Goal: Check status: Check status

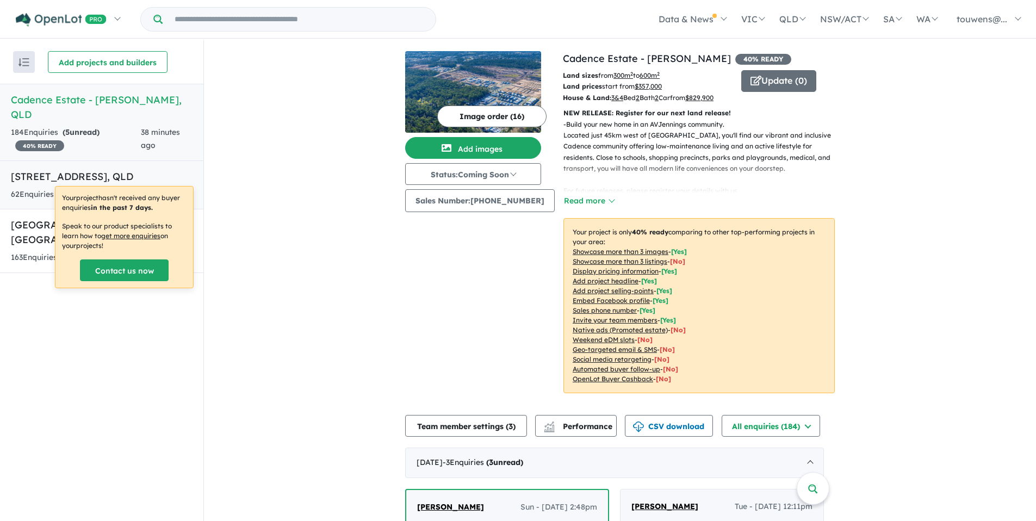
click at [102, 169] on h5 "112-134 Daleys Road - Ripley , QLD" at bounding box center [102, 176] width 182 height 15
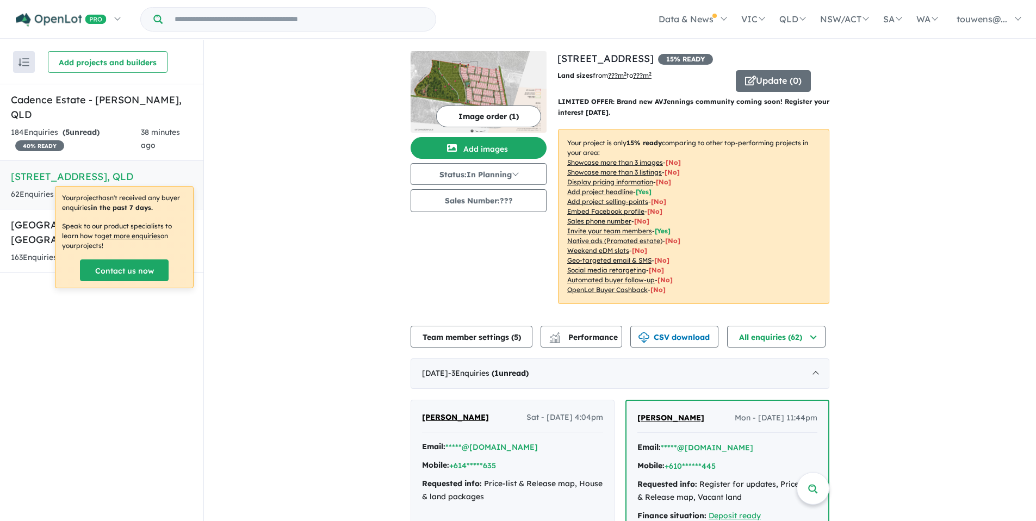
scroll to position [256, 0]
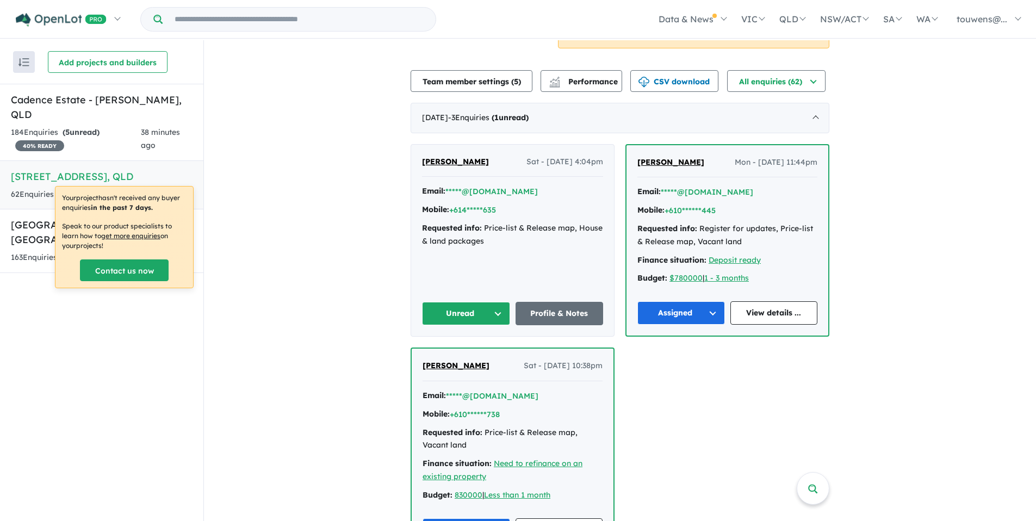
click at [468, 320] on button "Unread" at bounding box center [466, 313] width 88 height 23
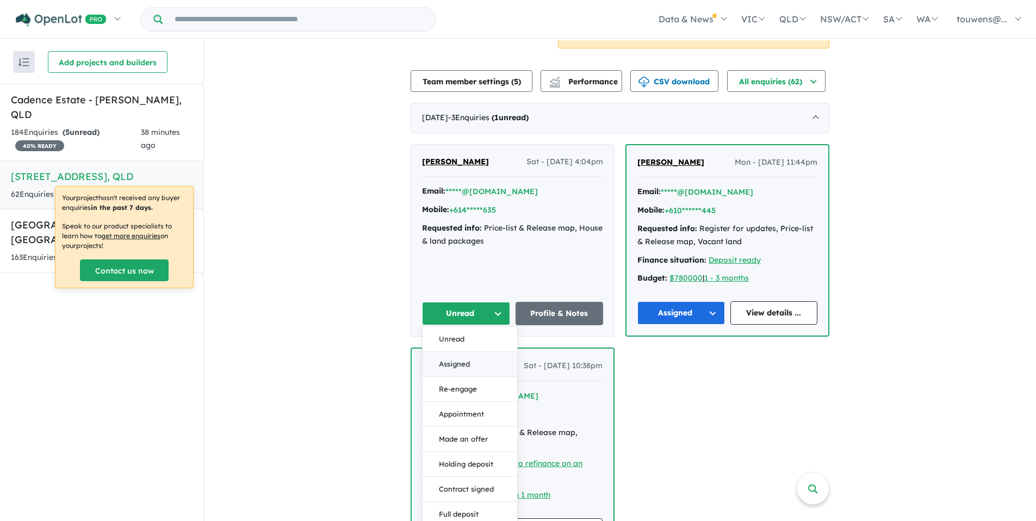
click at [472, 364] on button "Assigned" at bounding box center [470, 364] width 95 height 25
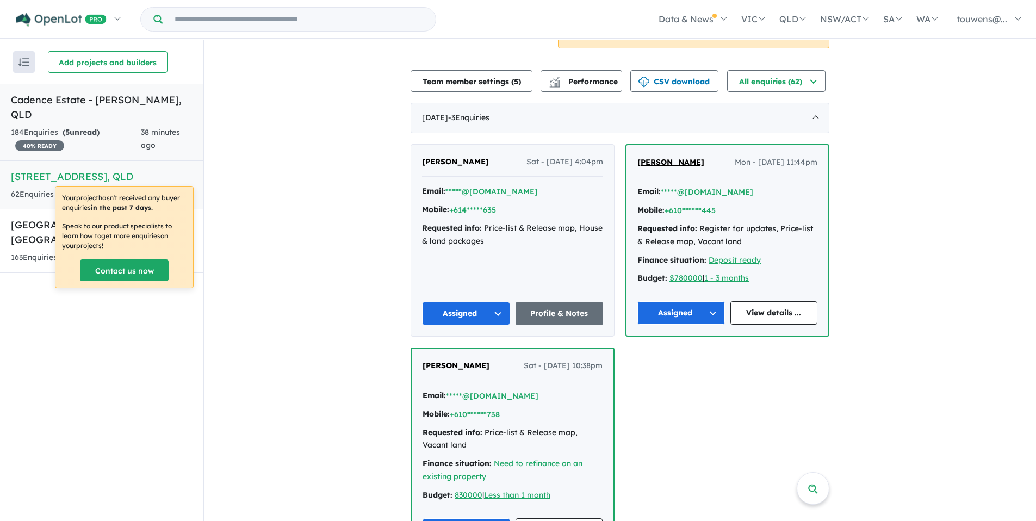
click at [117, 127] on div "184 Enquir ies ( 5 unread) 40 % READY" at bounding box center [76, 139] width 130 height 26
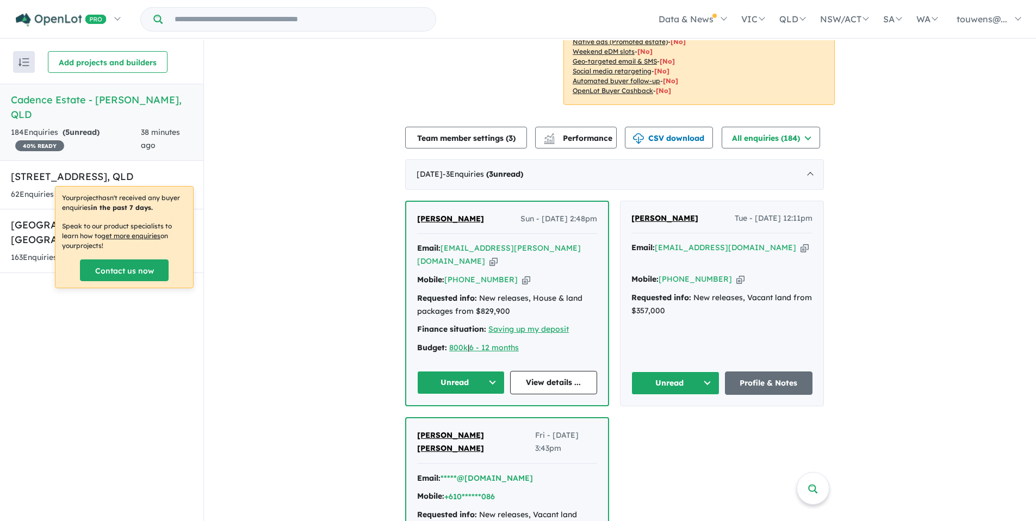
scroll to position [333, 0]
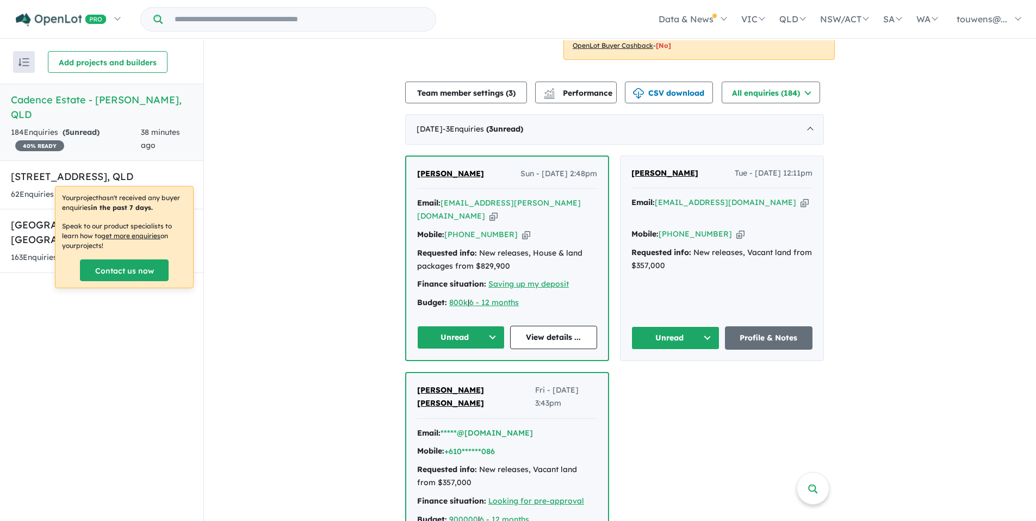
click at [498, 210] on icon "button" at bounding box center [493, 215] width 8 height 11
click at [522, 229] on icon "button" at bounding box center [526, 234] width 8 height 11
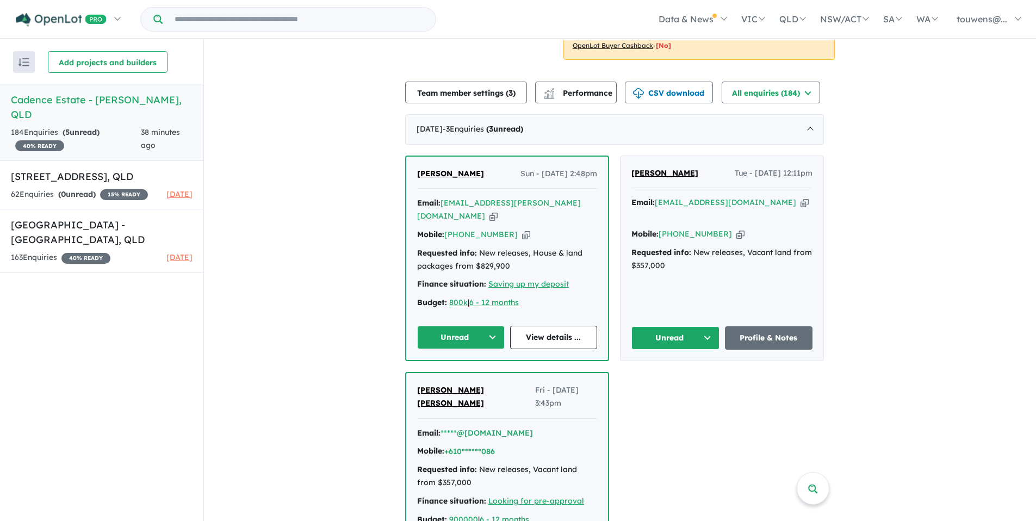
drag, startPoint x: 493, startPoint y: 172, endPoint x: 419, endPoint y: 176, distance: 73.5
click at [419, 176] on div "Maheshor khadka Sun - 10/08/2025, 2:48pm" at bounding box center [507, 178] width 180 height 22
copy span "[PERSON_NAME]"
click at [102, 188] on div "62 Enquir ies ( 0 unread) 15 % READY" at bounding box center [79, 194] width 137 height 13
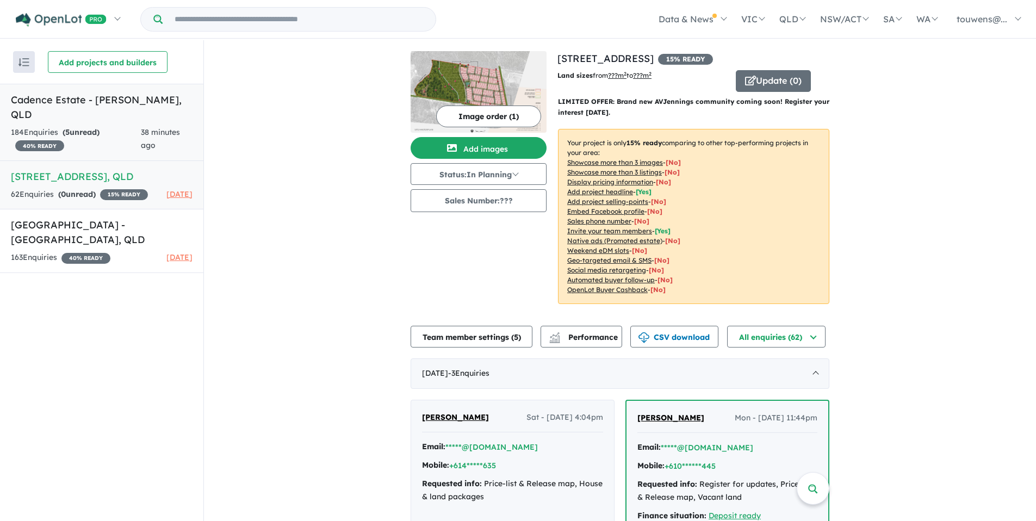
click at [113, 126] on div "184 Enquir ies ( 5 unread) 40 % READY" at bounding box center [76, 139] width 130 height 26
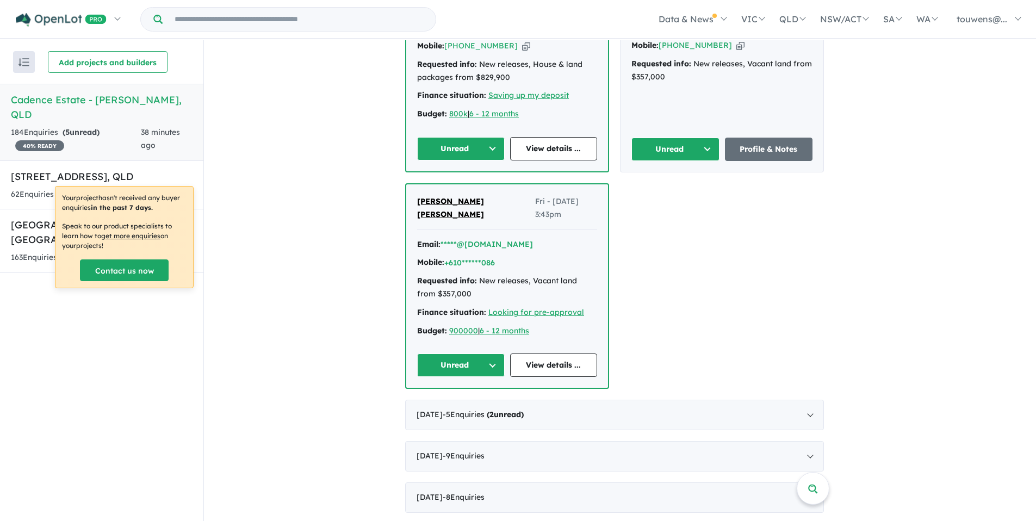
scroll to position [567, 0]
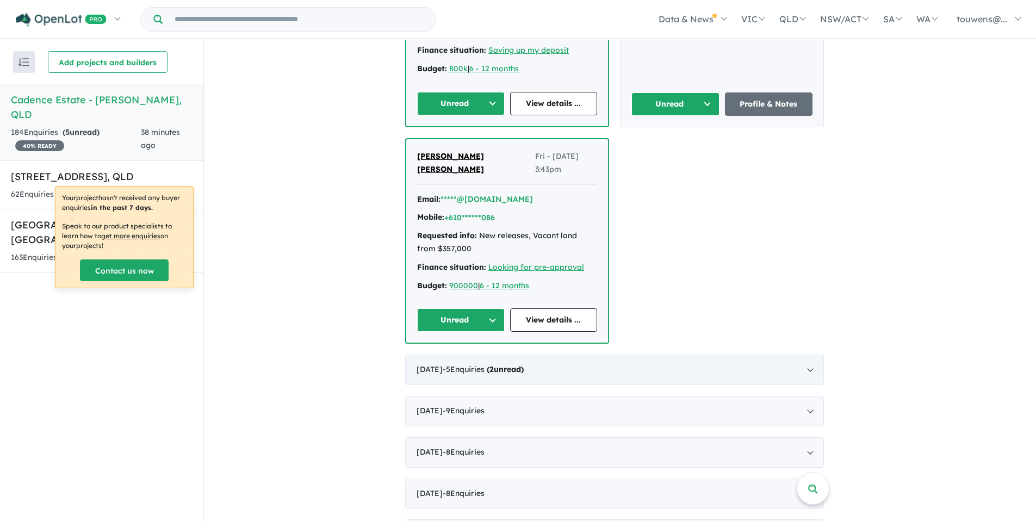
click at [489, 364] on span "- 5 Enquir ies ( 2 unread)" at bounding box center [483, 369] width 81 height 10
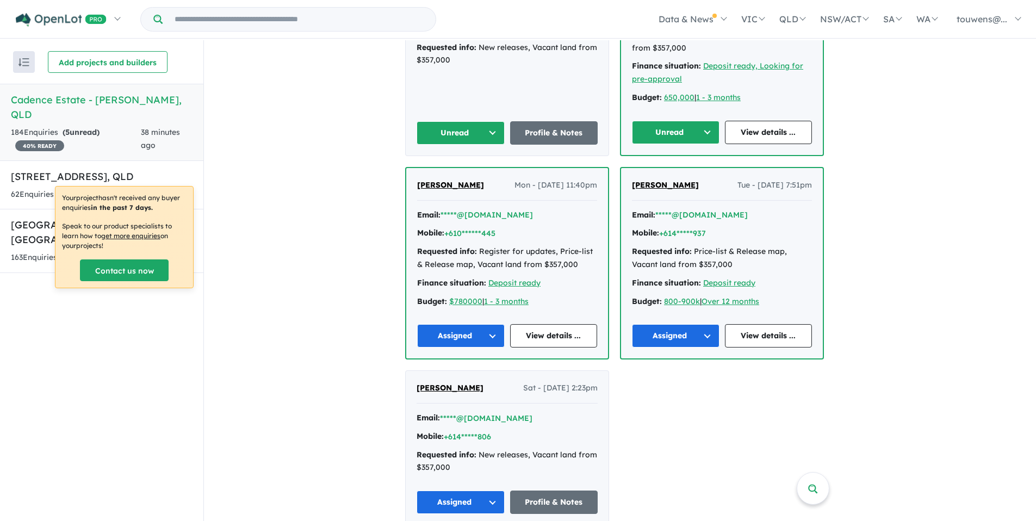
scroll to position [573, 0]
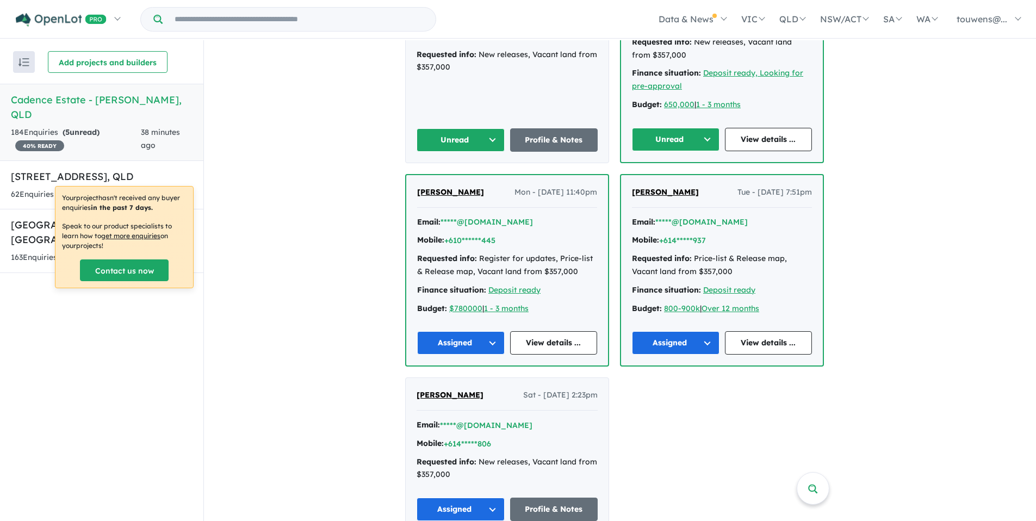
click at [691, 136] on button "Unread" at bounding box center [676, 139] width 88 height 23
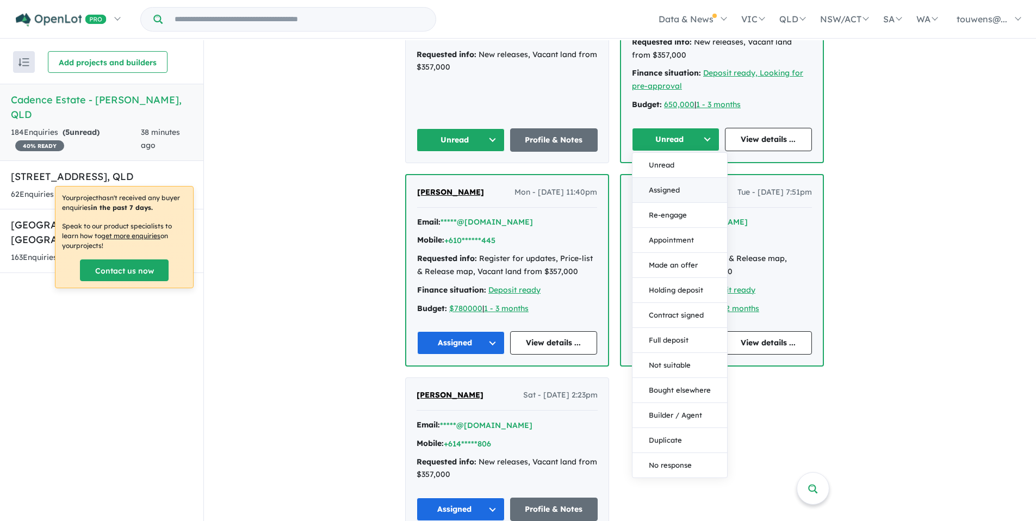
click at [678, 185] on button "Assigned" at bounding box center [679, 190] width 95 height 25
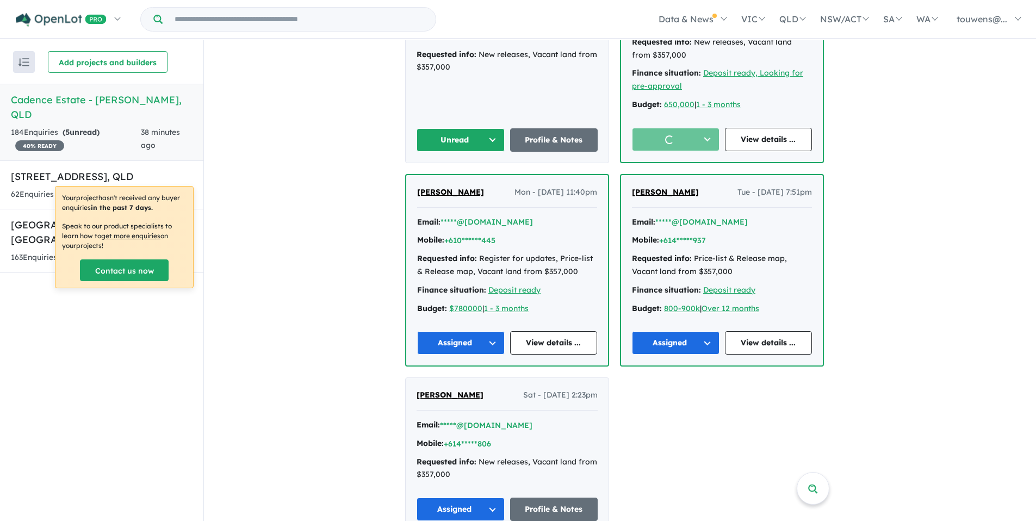
scroll to position [419, 0]
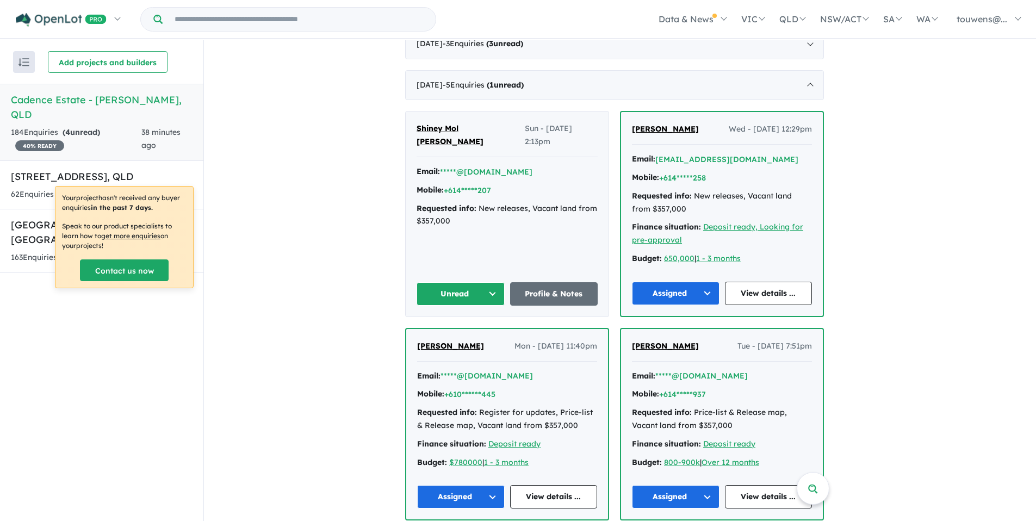
click at [487, 291] on button "Unread" at bounding box center [461, 293] width 88 height 23
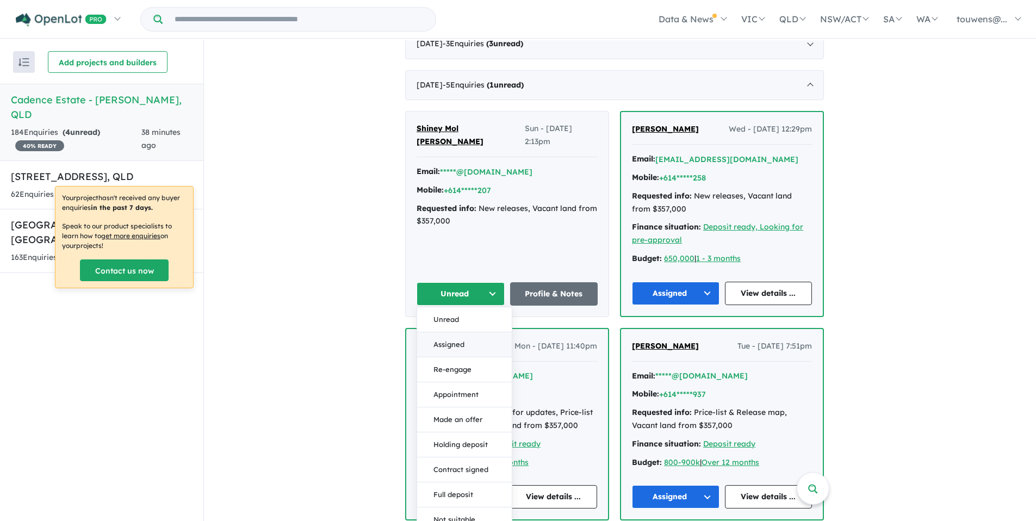
click at [465, 343] on button "Assigned" at bounding box center [464, 344] width 95 height 25
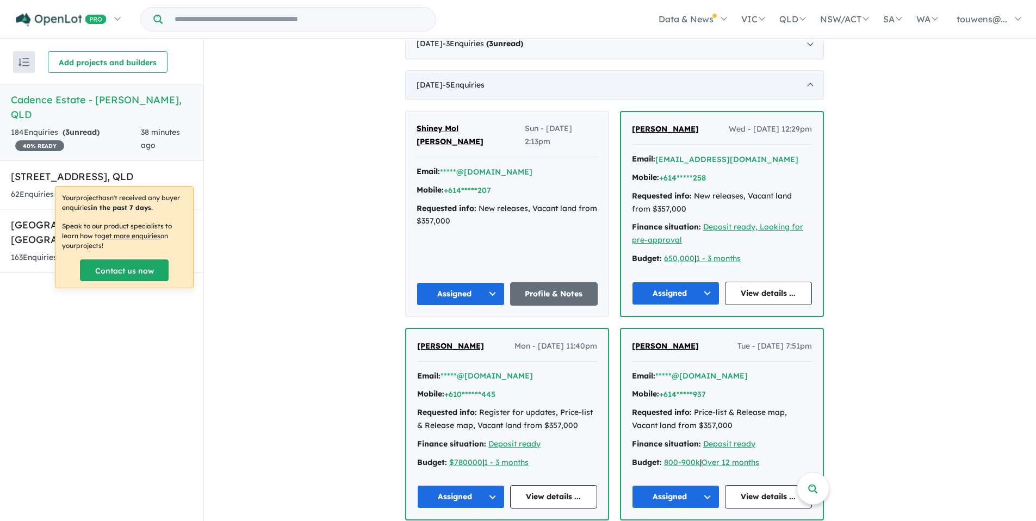
click at [487, 90] on div "July 2025 - 5 Enquir ies ( 0 unread)" at bounding box center [614, 85] width 419 height 30
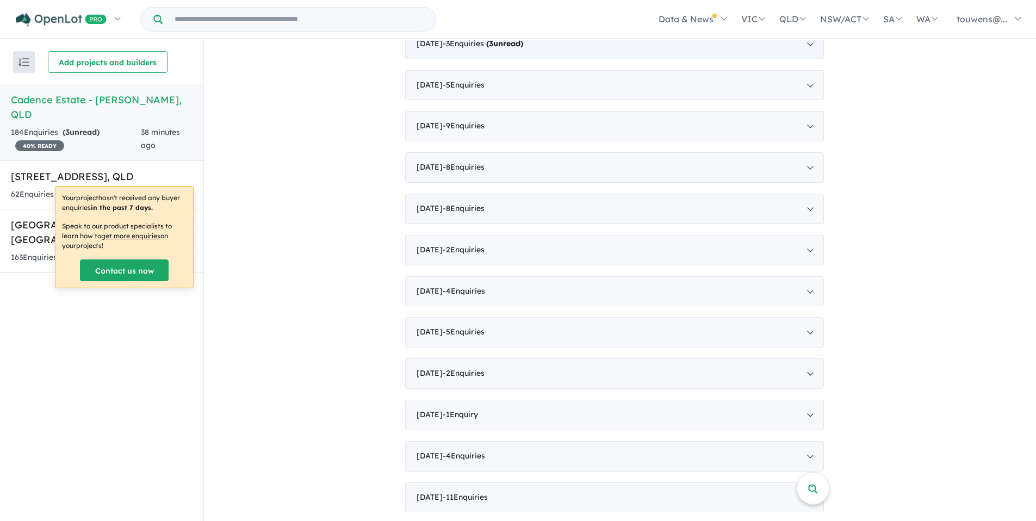
click at [498, 53] on div "August 2025 - 3 Enquir ies ( 3 unread)" at bounding box center [614, 44] width 419 height 30
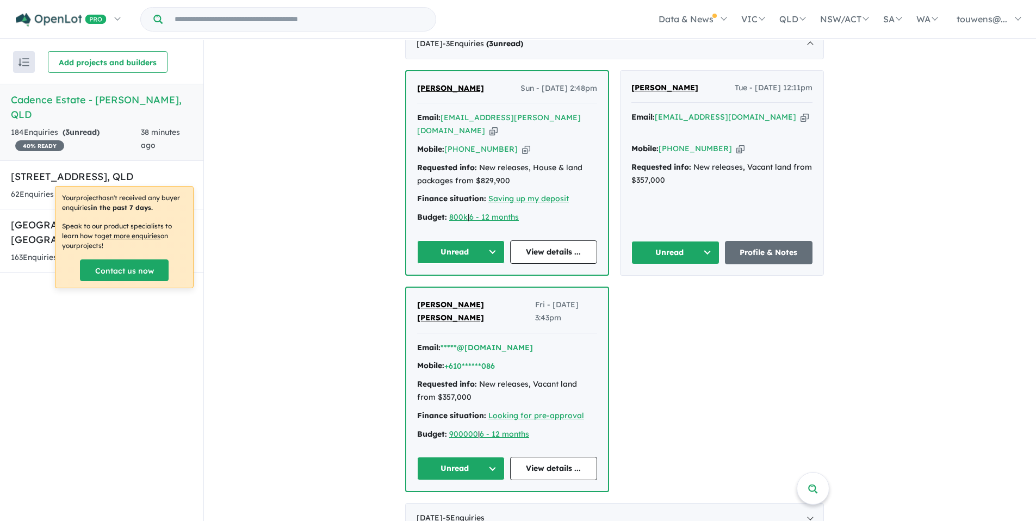
click at [448, 457] on button "Unread" at bounding box center [461, 468] width 88 height 23
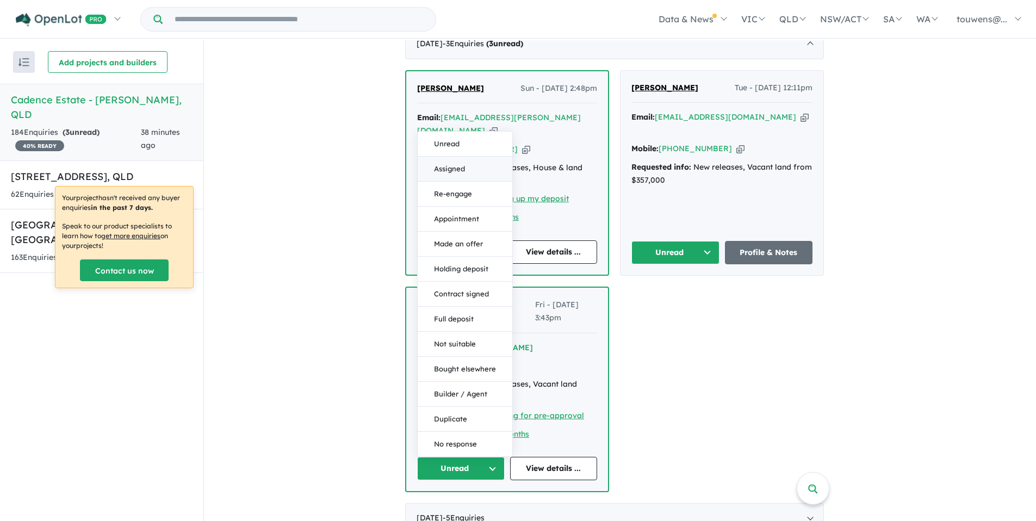
click at [439, 157] on button "Assigned" at bounding box center [465, 169] width 95 height 25
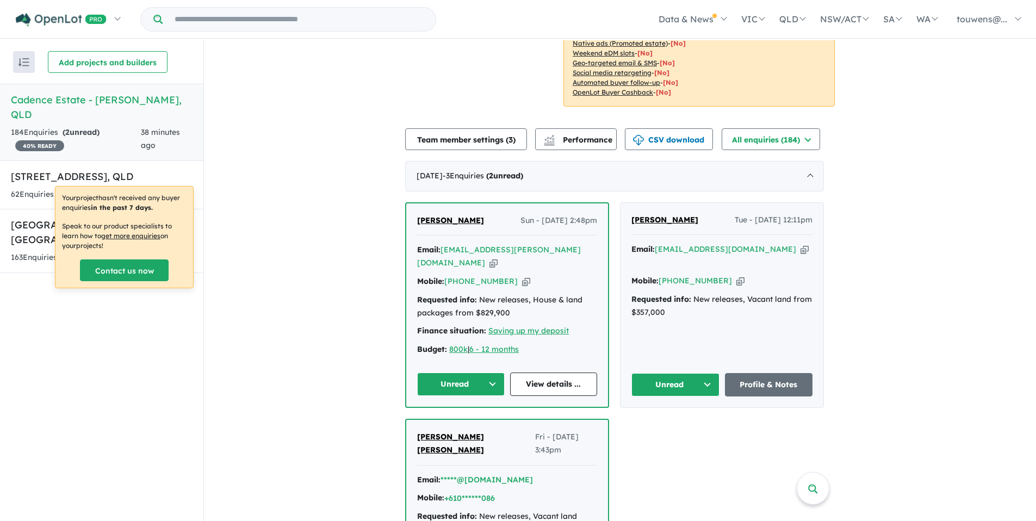
scroll to position [241, 0]
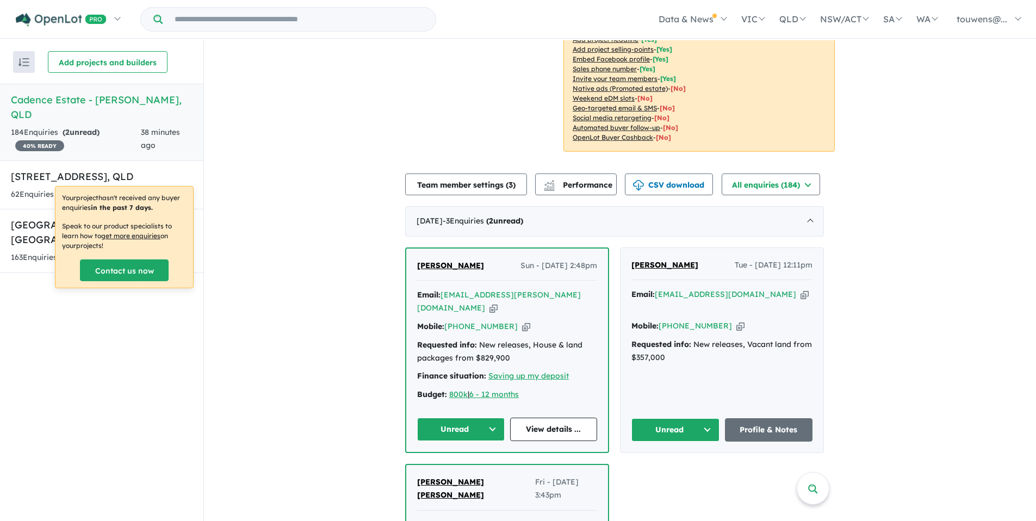
click at [663, 424] on button "Unread" at bounding box center [675, 429] width 88 height 23
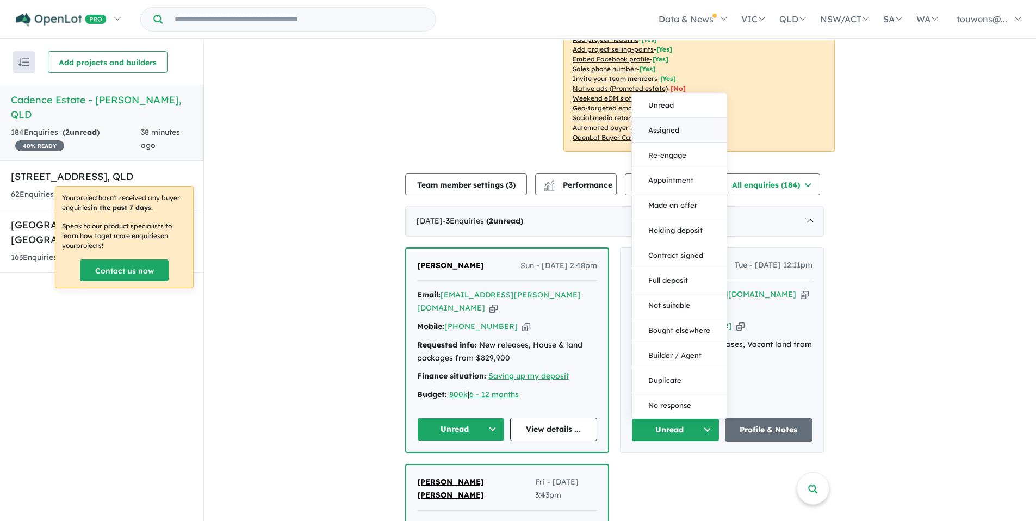
click at [687, 118] on button "Assigned" at bounding box center [679, 130] width 95 height 25
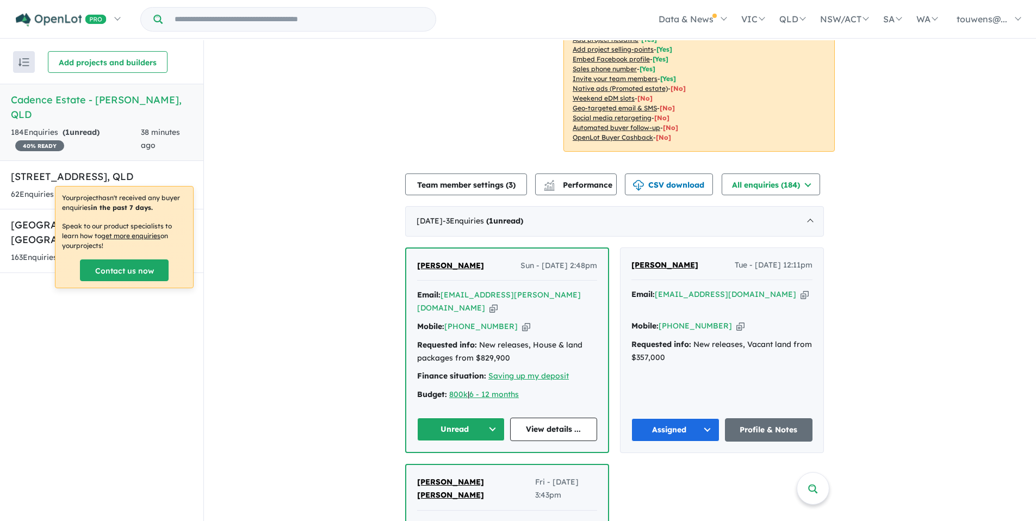
click at [437, 419] on button "Unread" at bounding box center [461, 429] width 88 height 23
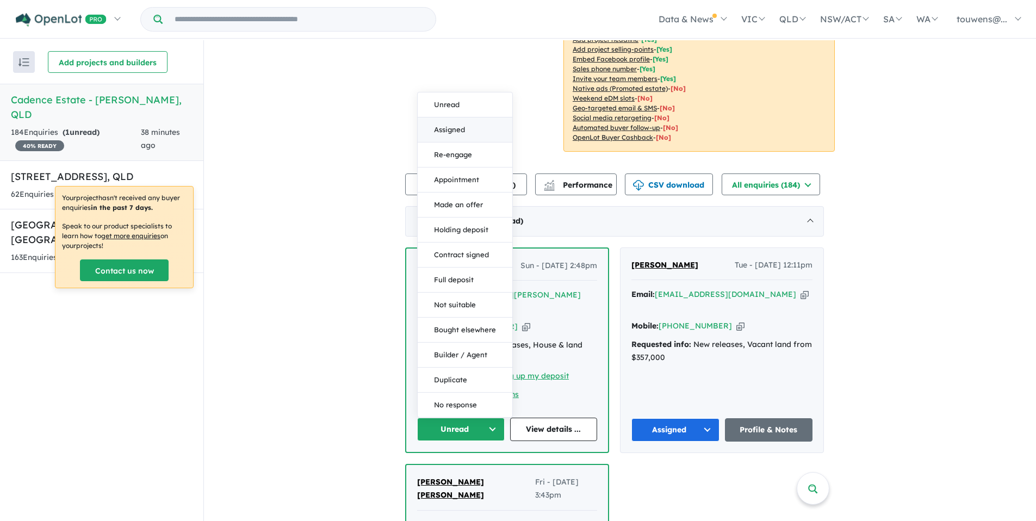
click at [465, 117] on button "Assigned" at bounding box center [465, 129] width 95 height 25
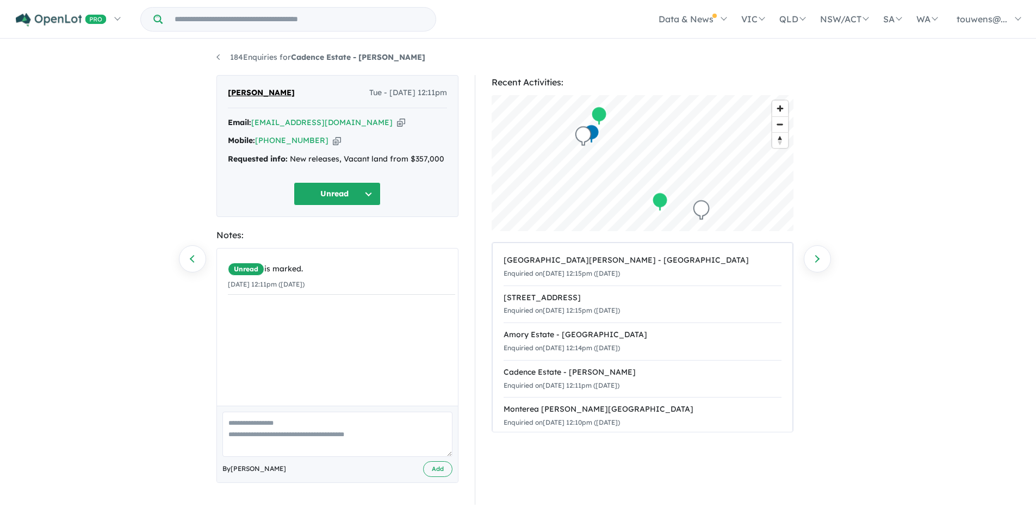
drag, startPoint x: 302, startPoint y: 94, endPoint x: 226, endPoint y: 94, distance: 76.1
click at [226, 94] on div "Sreejith Krishnan Tue - 05/08/2025, 12:11pm Email: sreejithaustralia@gmail.com …" at bounding box center [337, 146] width 242 height 142
copy span "[PERSON_NAME]"
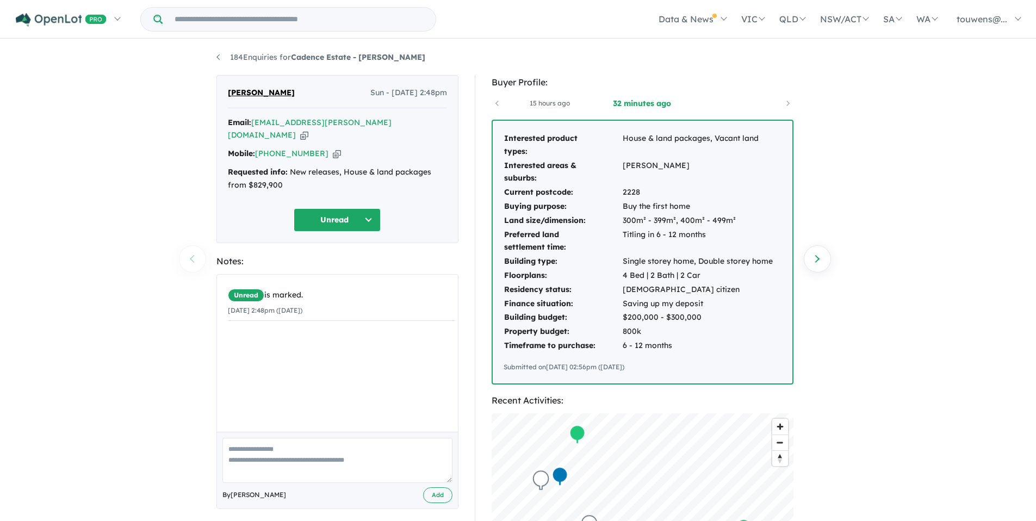
click at [632, 189] on td "2228" at bounding box center [697, 192] width 151 height 14
copy td "2228"
click at [819, 261] on link "Next enquiry" at bounding box center [817, 258] width 27 height 27
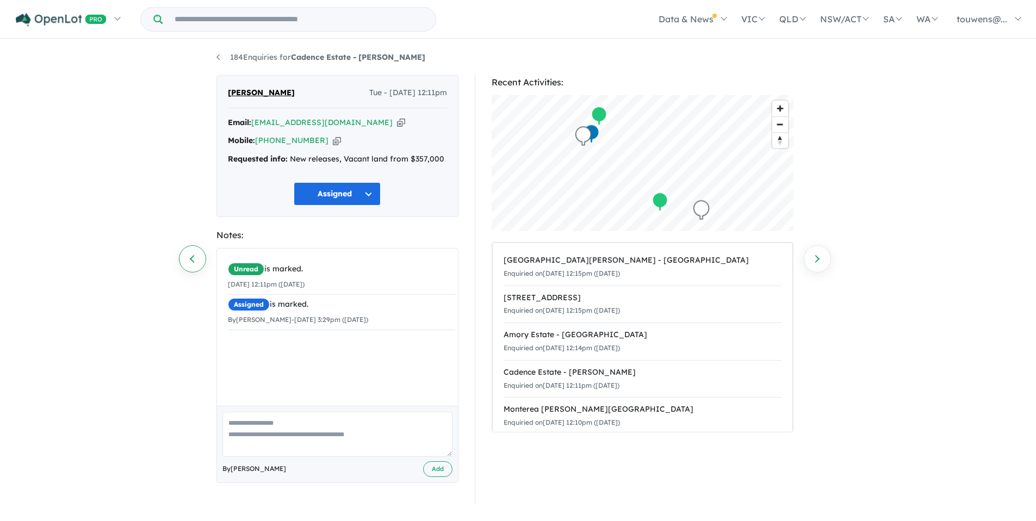
click at [188, 248] on link "Previous enquiry" at bounding box center [192, 258] width 27 height 27
